Goal: Task Accomplishment & Management: Complete application form

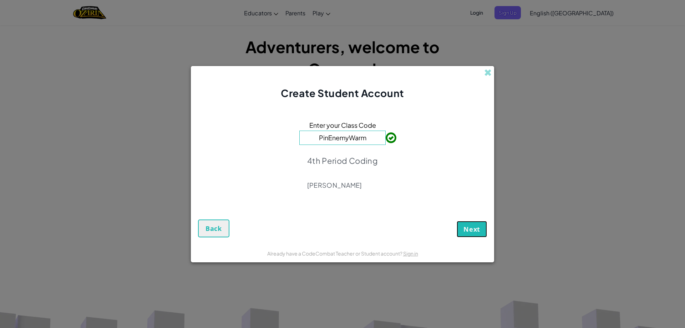
click at [479, 231] on span "Next" at bounding box center [471, 229] width 17 height 9
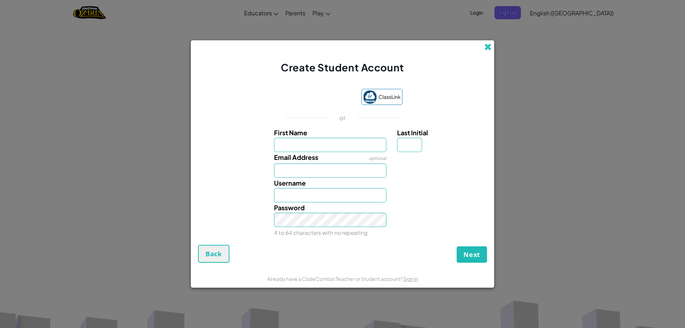
click at [489, 50] on span at bounding box center [487, 46] width 7 height 7
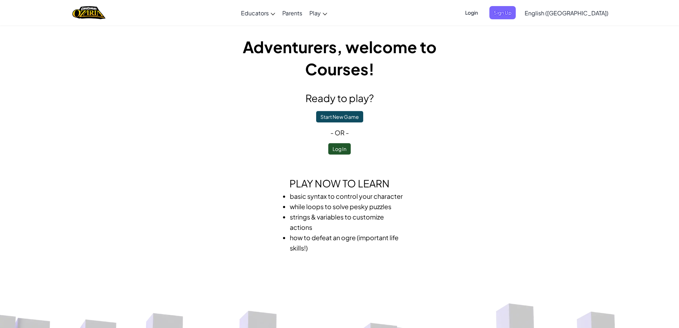
click at [483, 11] on span "Login" at bounding box center [471, 12] width 21 height 13
